Goal: Find specific page/section: Find specific page/section

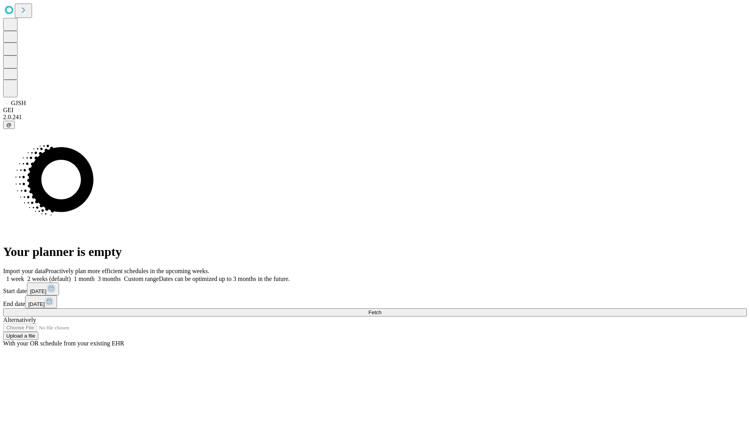
click at [381, 309] on span "Fetch" at bounding box center [374, 312] width 13 height 6
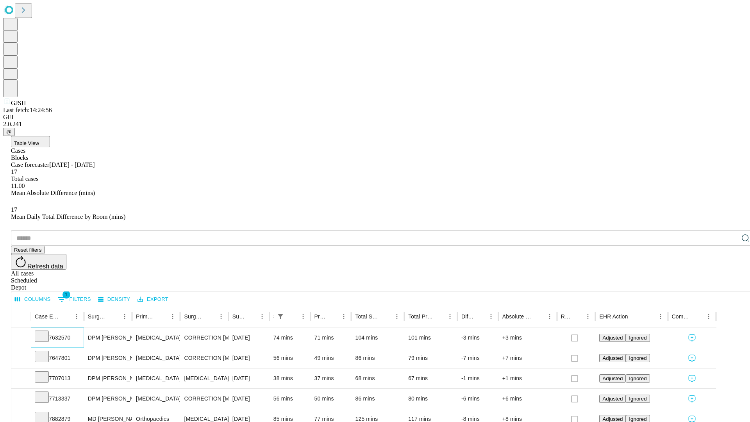
click at [46, 332] on icon at bounding box center [42, 336] width 8 height 8
